Goal: Task Accomplishment & Management: Use online tool/utility

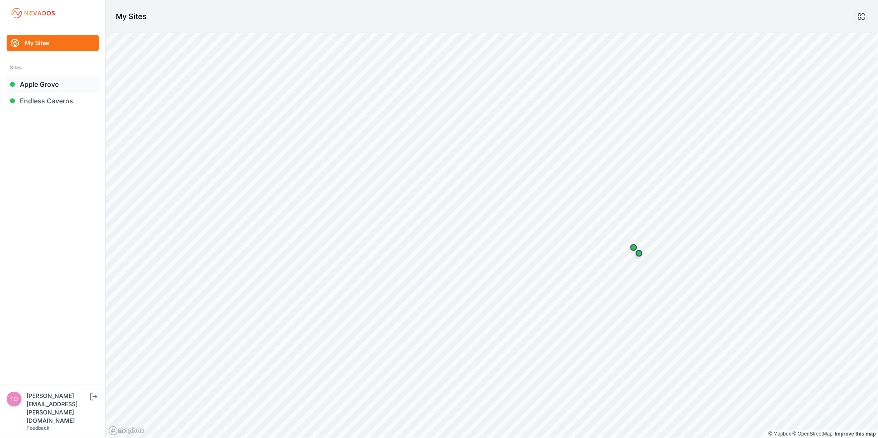
click at [52, 85] on link "Apple Grove" at bounding box center [53, 84] width 92 height 17
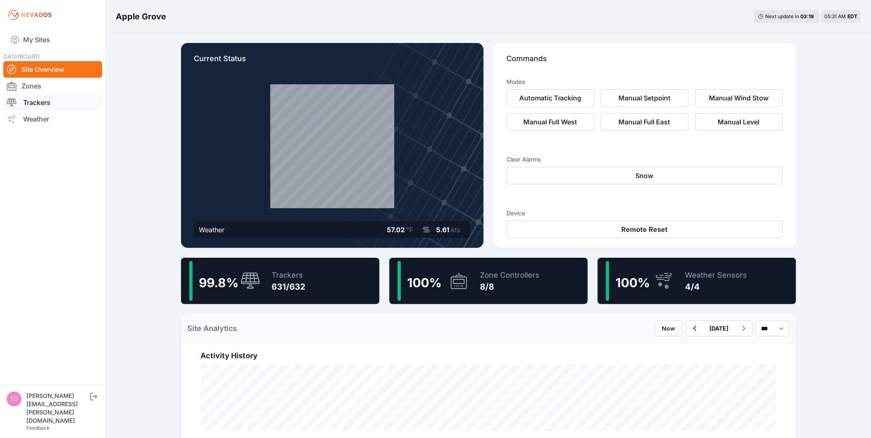
click at [71, 98] on link "Trackers" at bounding box center [52, 102] width 99 height 17
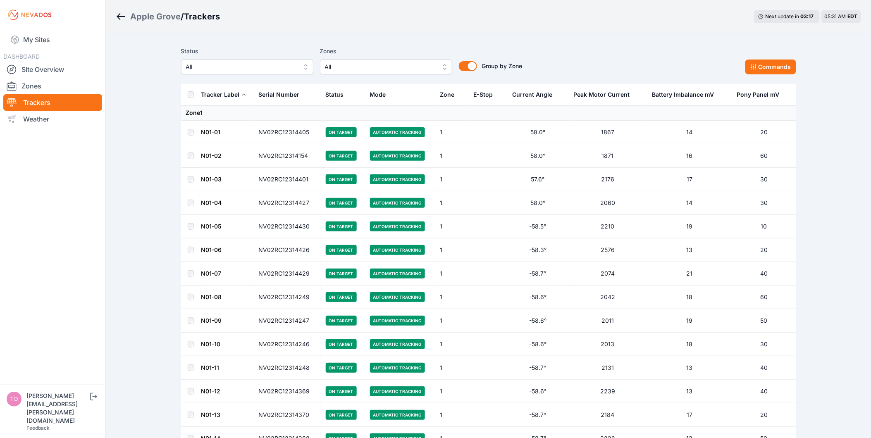
click at [231, 69] on span "All" at bounding box center [241, 67] width 111 height 10
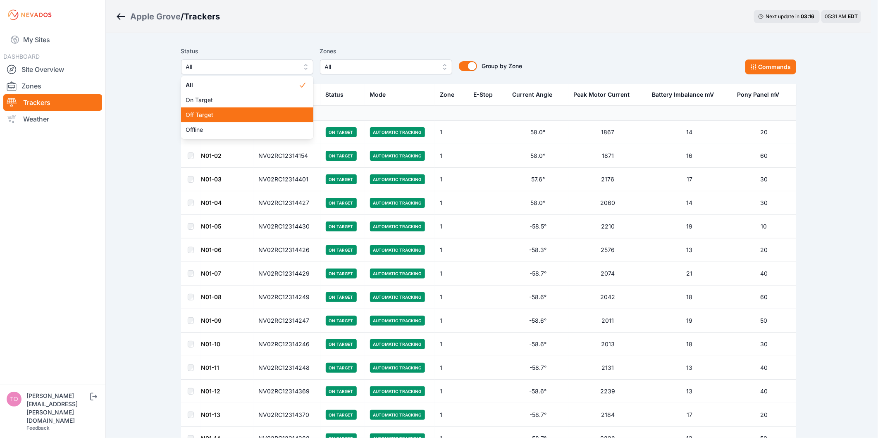
click at [225, 111] on span "Off Target" at bounding box center [242, 115] width 112 height 8
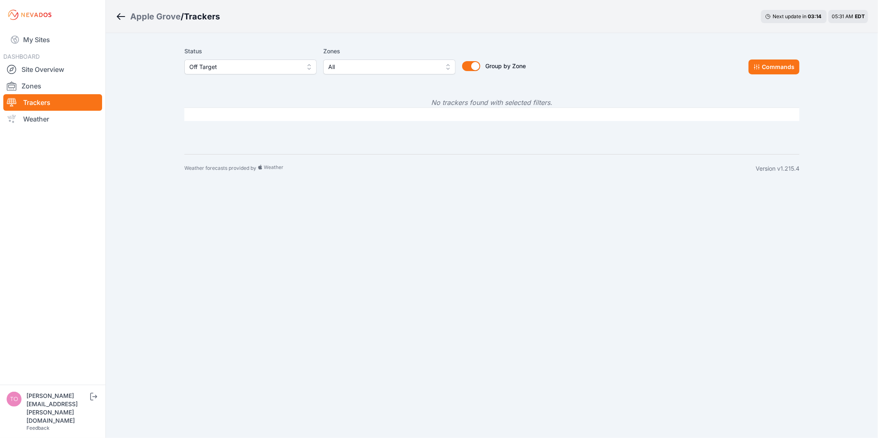
click at [266, 65] on span "Off Target" at bounding box center [244, 67] width 111 height 10
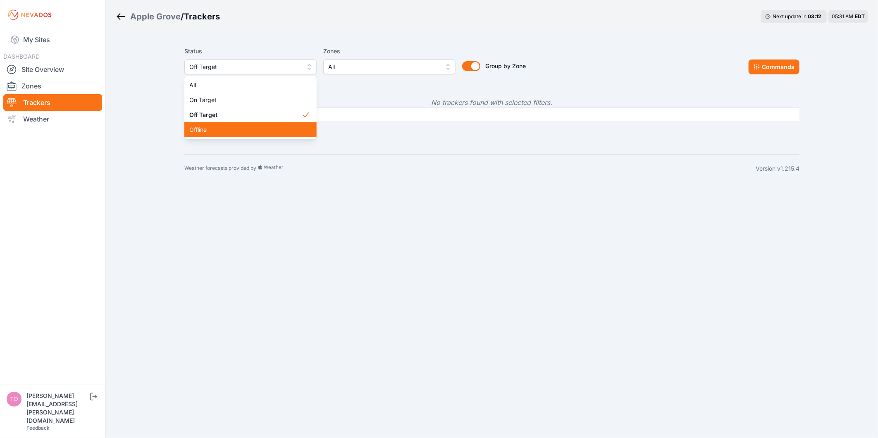
click at [262, 127] on span "Offline" at bounding box center [245, 130] width 112 height 8
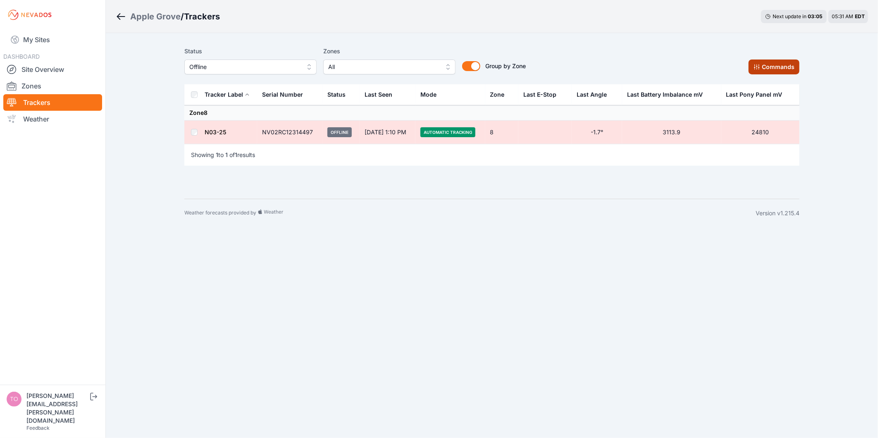
click at [762, 71] on button "Commands" at bounding box center [773, 67] width 51 height 15
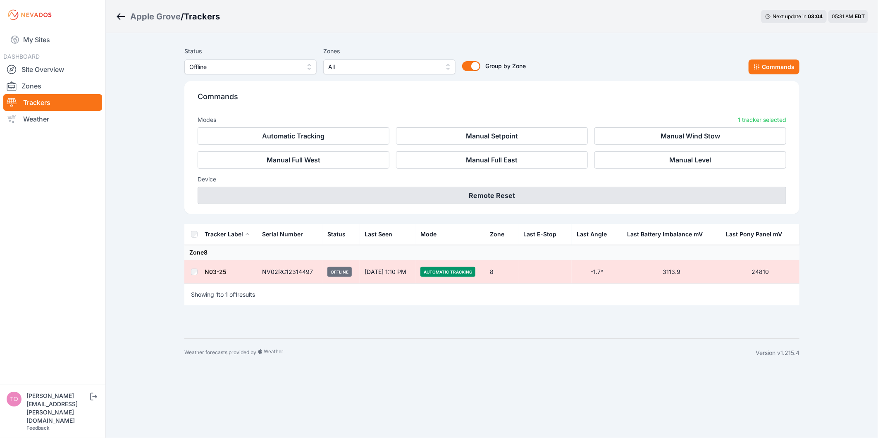
click at [529, 188] on button "Remote Reset" at bounding box center [492, 195] width 588 height 17
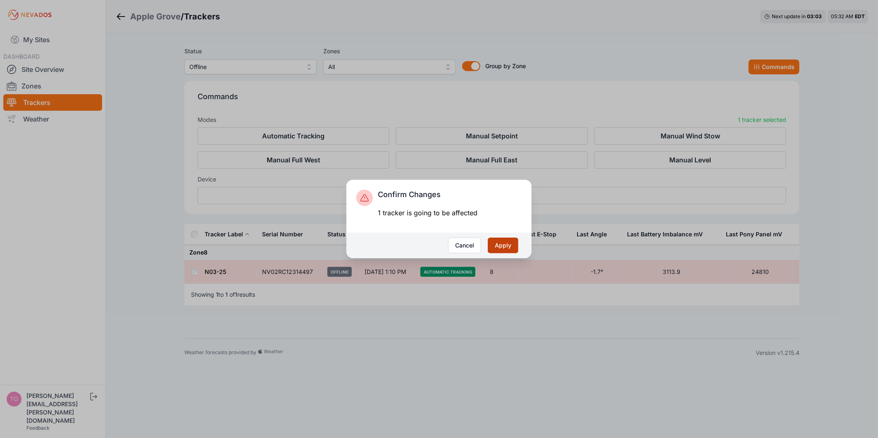
click at [517, 243] on button "Apply" at bounding box center [503, 246] width 31 height 16
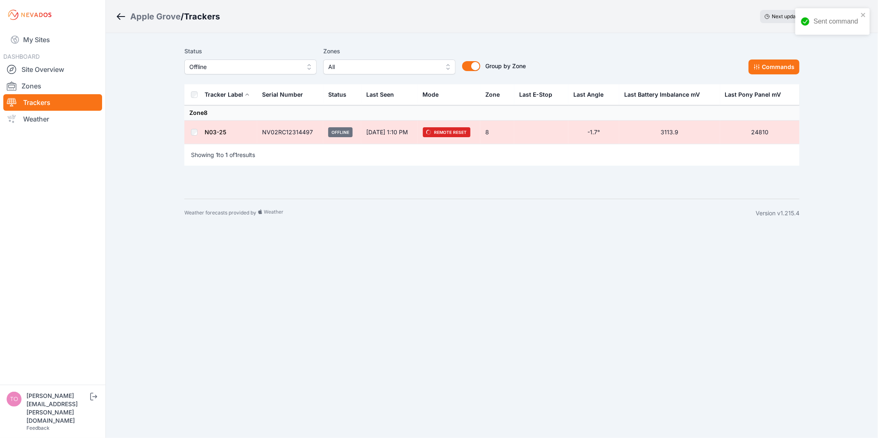
click at [45, 39] on link "My Sites" at bounding box center [52, 40] width 99 height 20
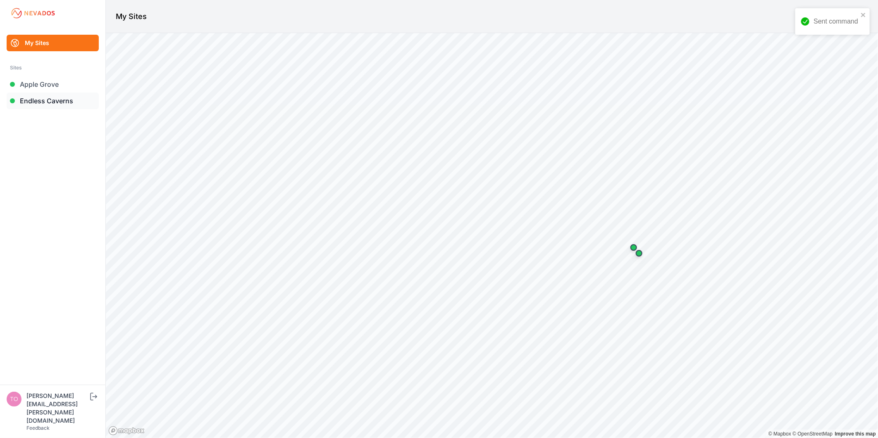
click at [53, 101] on link "Endless Caverns" at bounding box center [53, 101] width 92 height 17
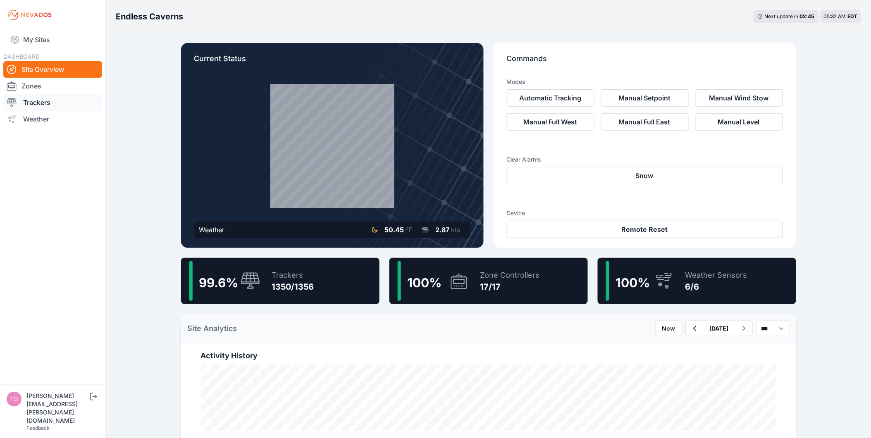
click at [72, 103] on link "Trackers" at bounding box center [52, 102] width 99 height 17
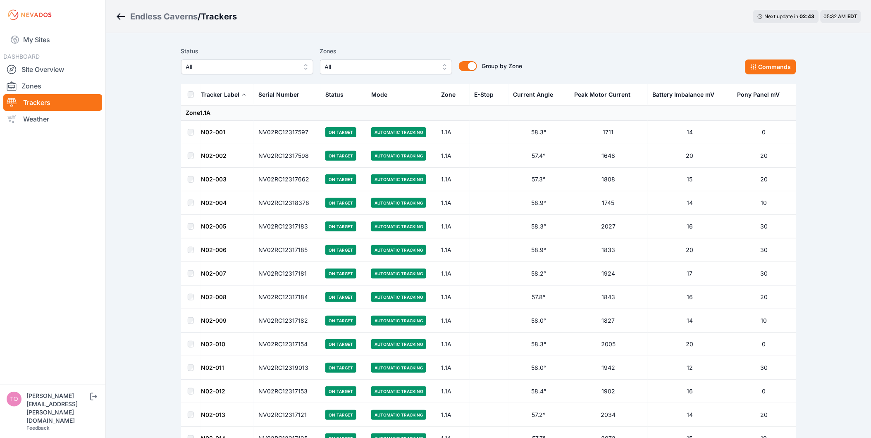
click at [237, 65] on span "All" at bounding box center [241, 67] width 111 height 10
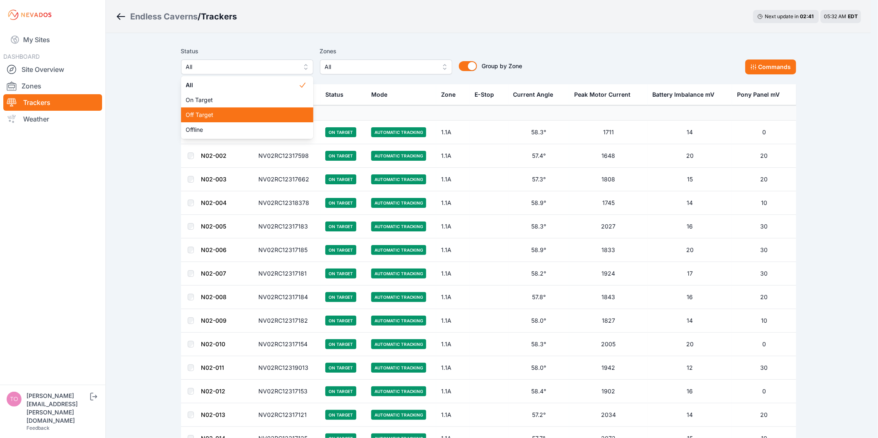
click at [229, 113] on span "Off Target" at bounding box center [242, 115] width 112 height 8
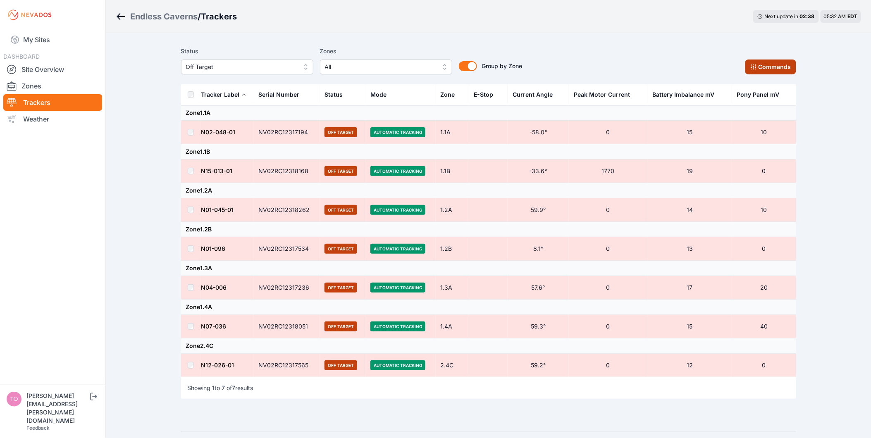
click at [760, 71] on button "Commands" at bounding box center [770, 67] width 51 height 15
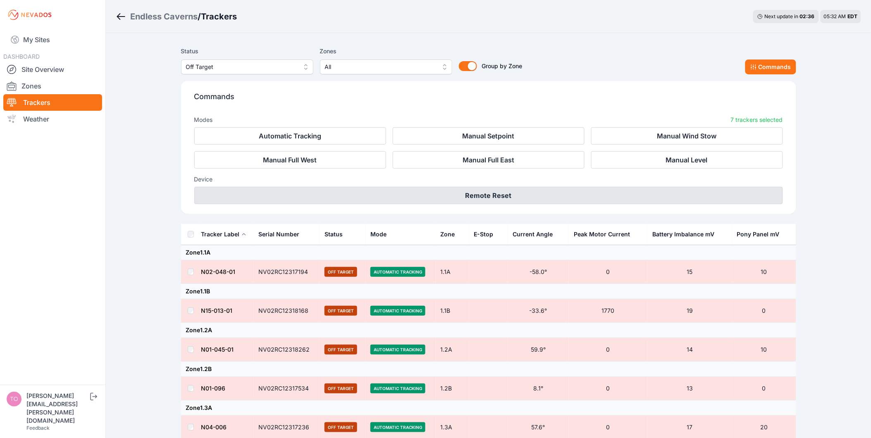
click at [545, 193] on button "Remote Reset" at bounding box center [488, 195] width 588 height 17
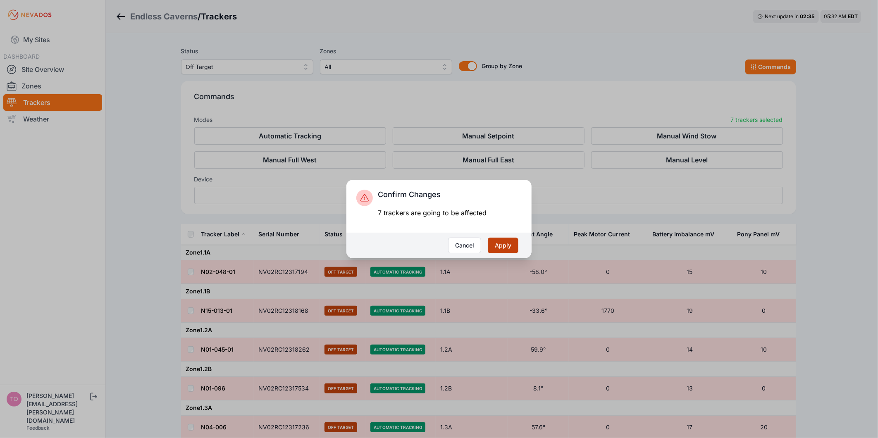
click at [514, 245] on button "Apply" at bounding box center [503, 246] width 31 height 16
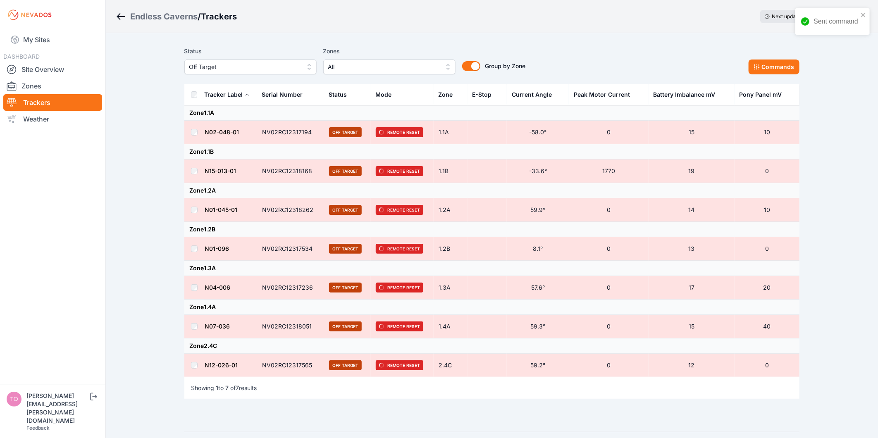
click at [243, 65] on span "Off Target" at bounding box center [244, 67] width 111 height 10
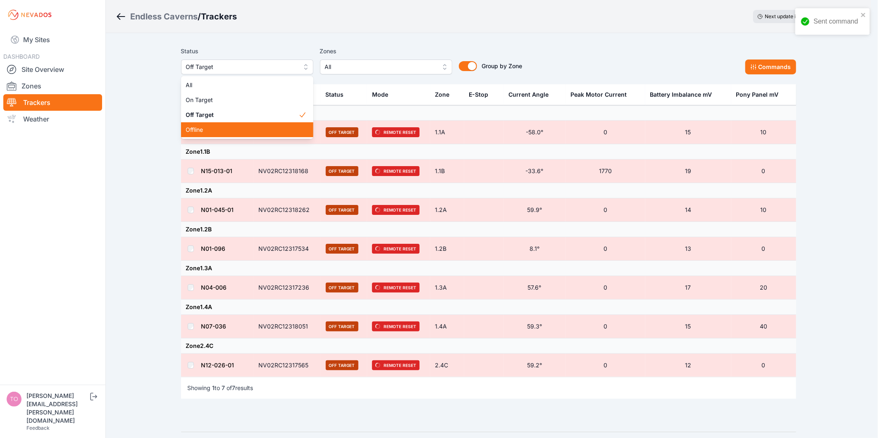
click at [238, 132] on span "Offline" at bounding box center [242, 130] width 112 height 8
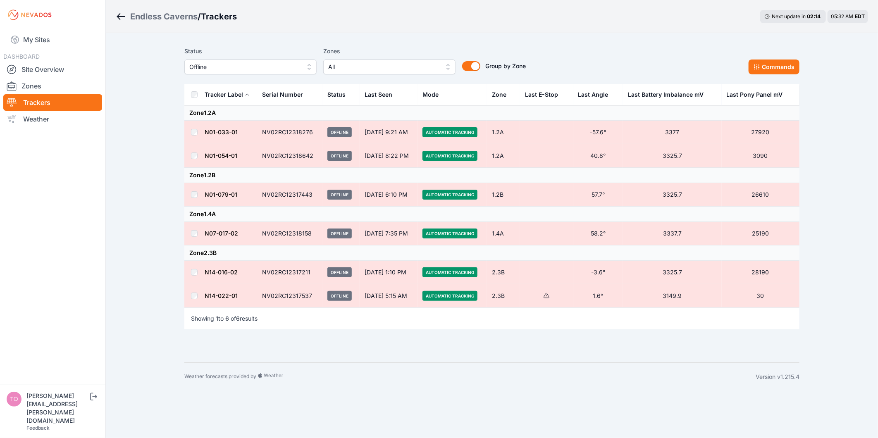
click at [195, 299] on td at bounding box center [194, 296] width 20 height 24
click at [193, 228] on td at bounding box center [194, 234] width 20 height 24
click at [775, 62] on button "Commands" at bounding box center [773, 67] width 51 height 15
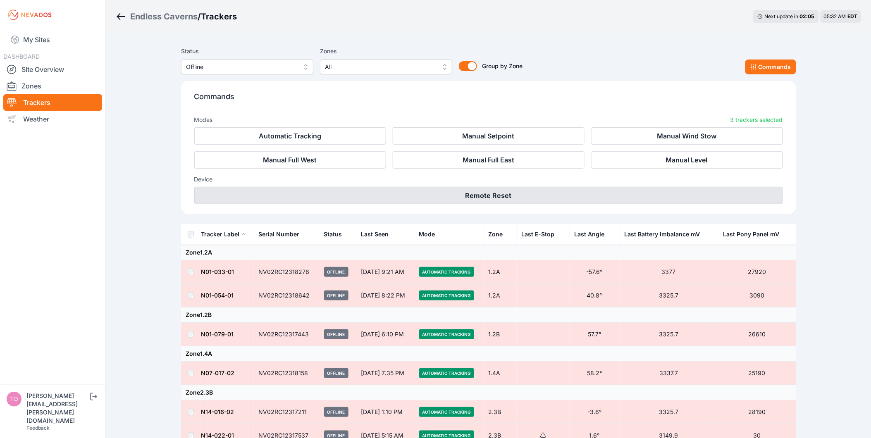
click at [504, 188] on button "Remote Reset" at bounding box center [488, 195] width 588 height 17
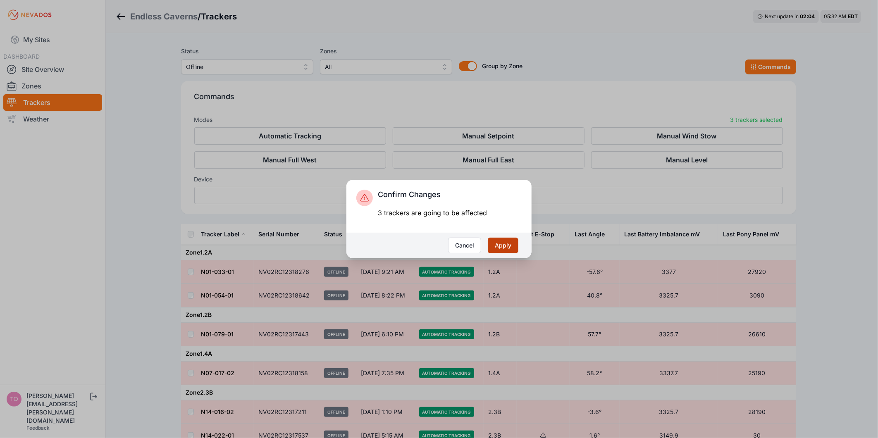
click at [513, 245] on button "Apply" at bounding box center [503, 246] width 31 height 16
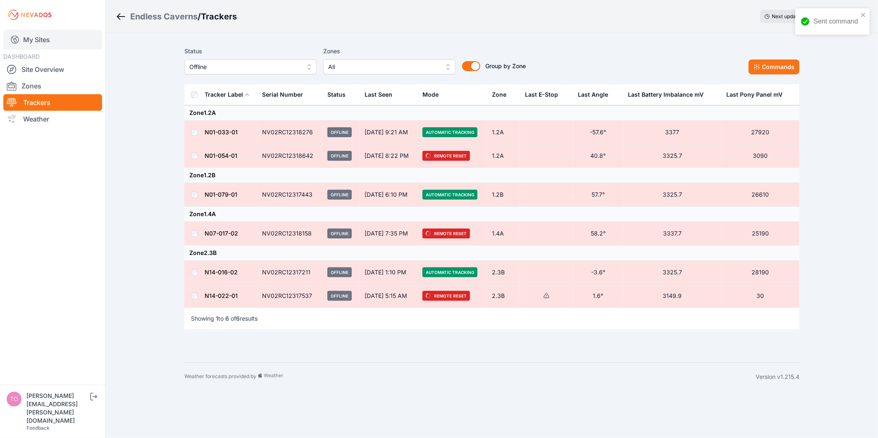
click at [44, 37] on link "My Sites" at bounding box center [52, 40] width 99 height 20
